Goal: Information Seeking & Learning: Compare options

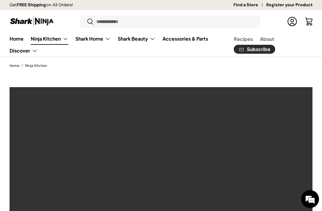
click at [60, 39] on summary "Ninja Kitchen" at bounding box center [49, 39] width 45 height 12
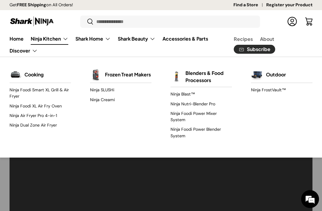
click at [215, 103] on link "Ninja Nutri-Blender Pro" at bounding box center [200, 104] width 61 height 10
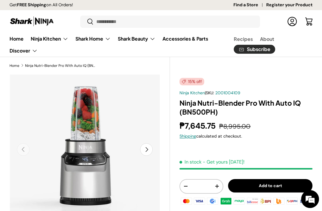
click at [61, 38] on summary "Ninja Kitchen" at bounding box center [49, 39] width 45 height 12
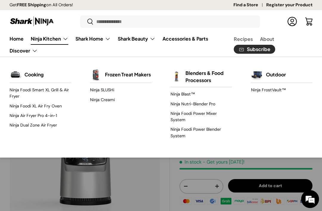
click at [106, 41] on summary "Shark Home" at bounding box center [93, 39] width 42 height 12
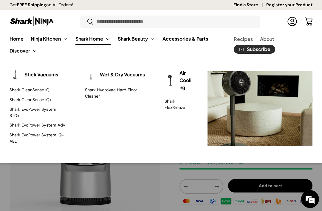
click at [64, 40] on summary "Ninja Kitchen" at bounding box center [49, 39] width 45 height 12
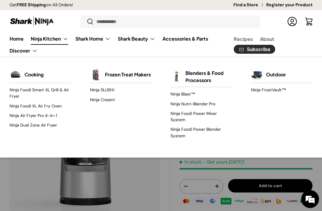
click at [216, 130] on link "Ninja Foodi Power Blender System" at bounding box center [200, 133] width 61 height 16
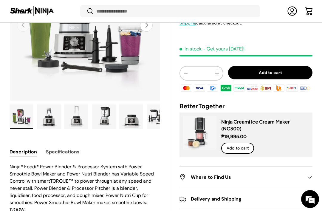
scroll to position [130, 0]
